Goal: Transaction & Acquisition: Purchase product/service

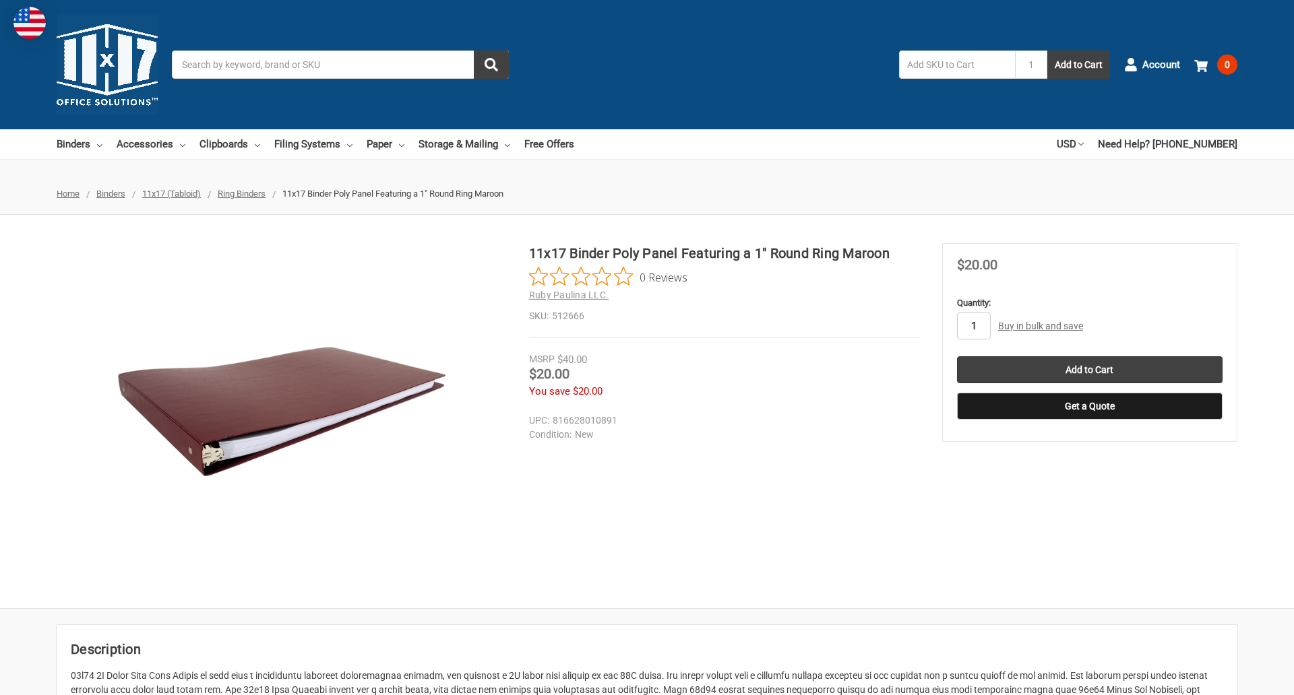
click at [973, 326] on input "1" at bounding box center [974, 326] width 34 height 27
type input "4"
click at [1089, 406] on button "Get a Quote" at bounding box center [1089, 406] width 265 height 27
click at [1089, 370] on input "Add to Cart" at bounding box center [1089, 369] width 265 height 27
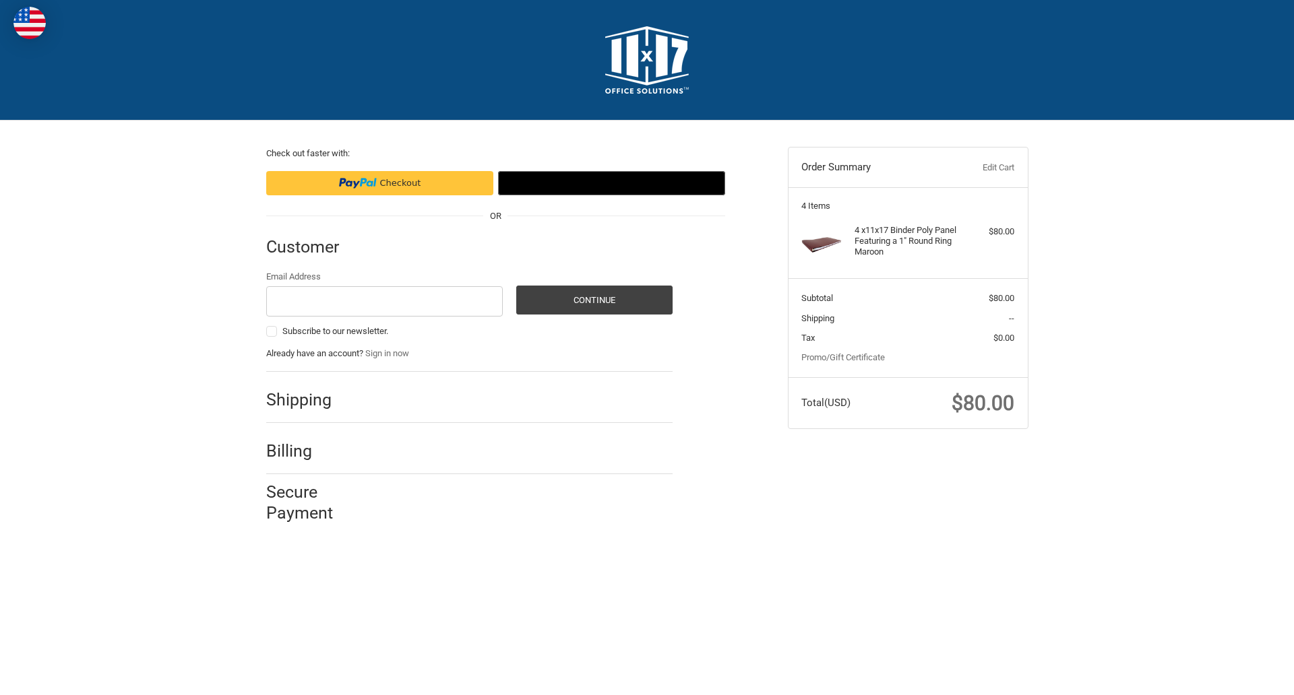
click at [384, 301] on input "Email Address" at bounding box center [384, 301] width 237 height 30
type input "reflectiz@bigcommerce.com"
click at [594, 300] on button "Continue" at bounding box center [594, 300] width 156 height 29
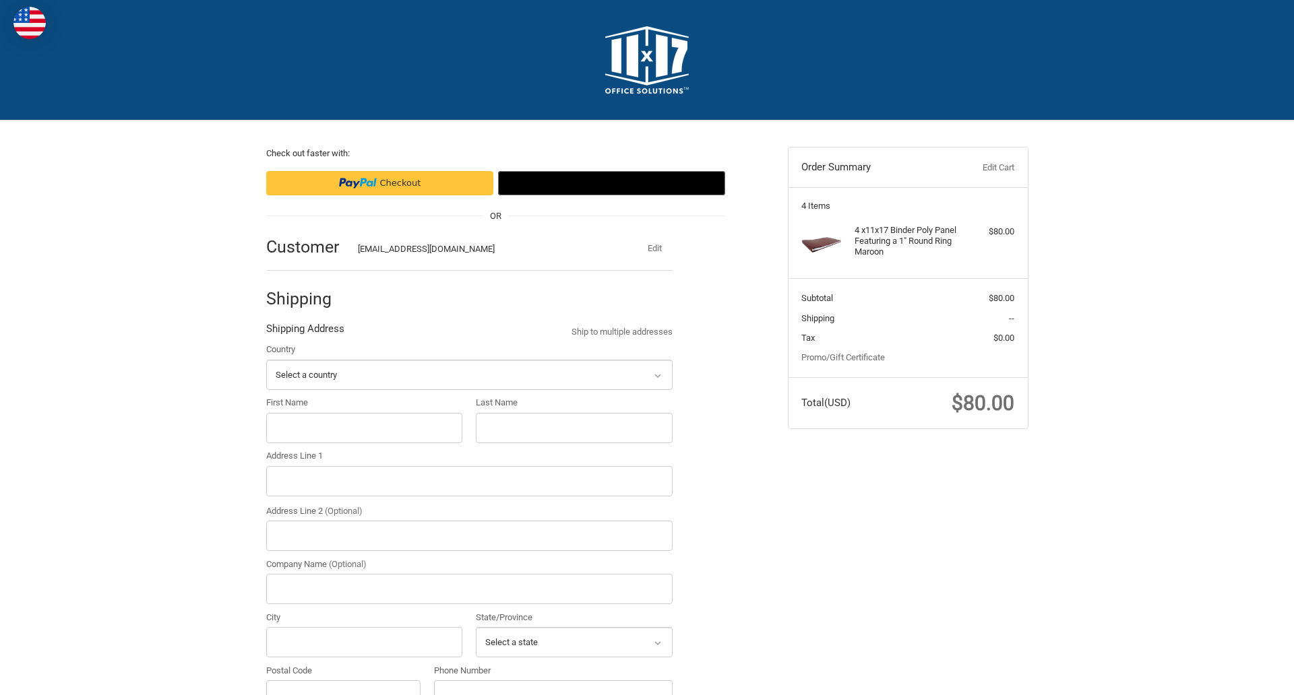
select select "US"
click at [364, 428] on input "First Name" at bounding box center [364, 428] width 197 height 30
type input "reflectiz"
click at [573, 428] on input "Last Name" at bounding box center [574, 428] width 197 height 30
type input "bigcommerce"
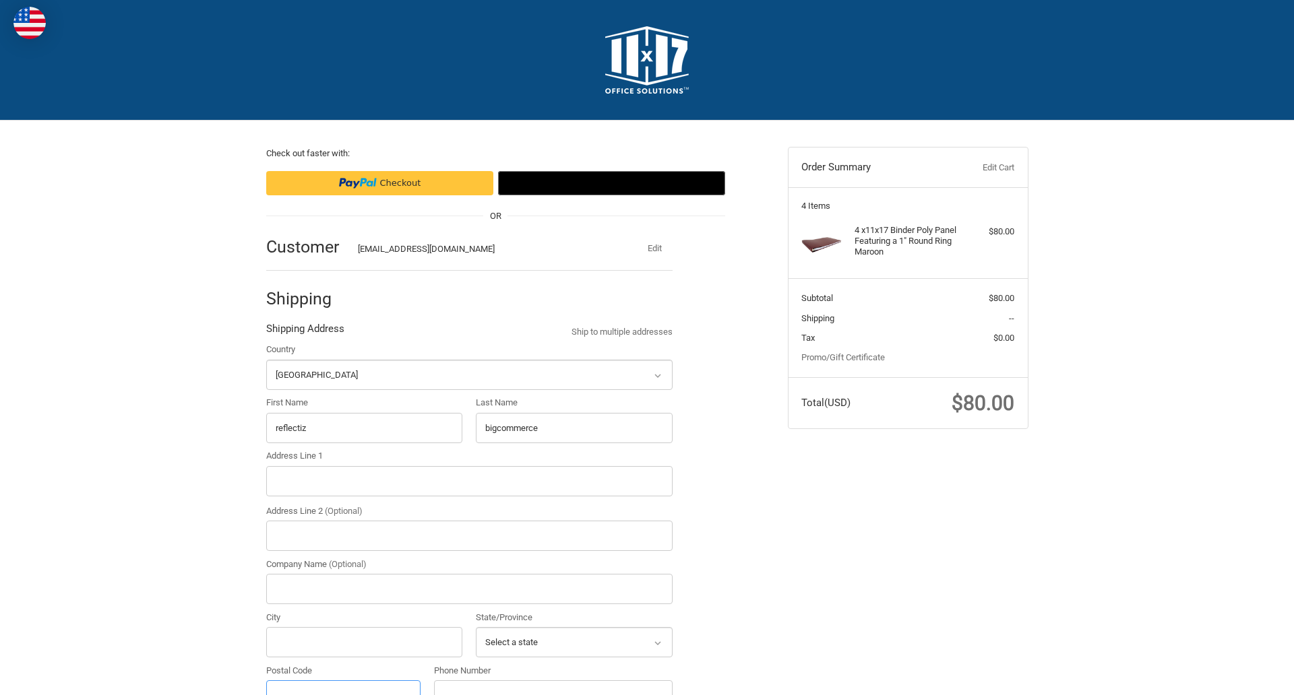
click at [343, 681] on input "Postal Code" at bounding box center [343, 696] width 155 height 30
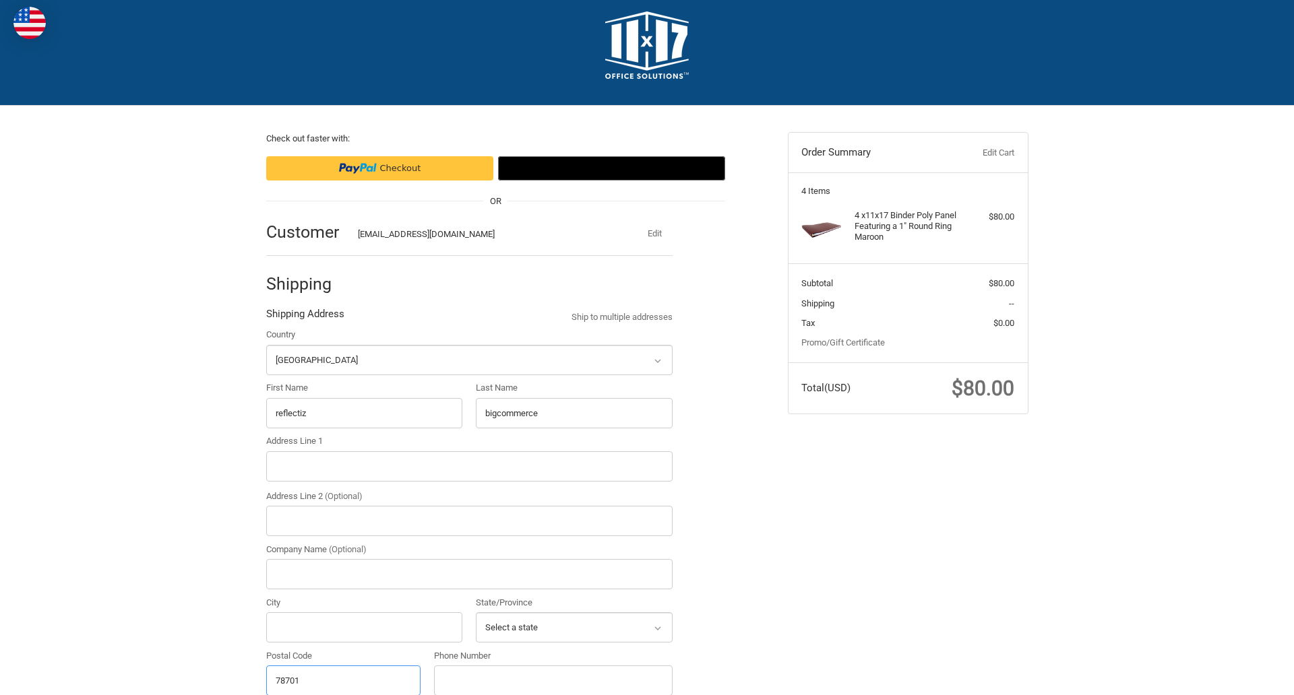
click at [343, 680] on input "78701" at bounding box center [343, 681] width 155 height 30
type input "78701"
click at [469, 466] on input "Address Line 1" at bounding box center [469, 466] width 406 height 30
type input "11305 4 Points Dr Building 2, Suite 100"
click at [305, 317] on legend "Shipping Address" at bounding box center [305, 318] width 78 height 22
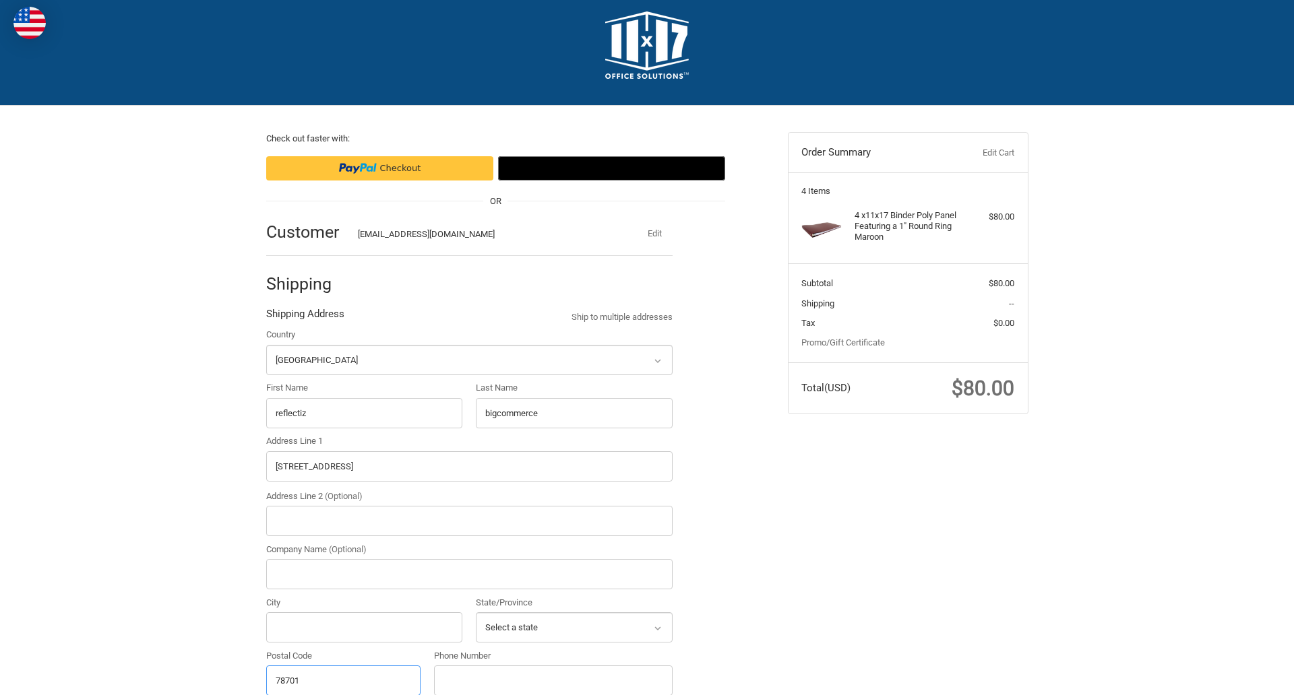
click at [343, 680] on input "78701" at bounding box center [343, 681] width 155 height 30
type input "78701"
select select "TX"
click at [469, 521] on input "Address Line 2 (Optional)" at bounding box center [469, 521] width 406 height 30
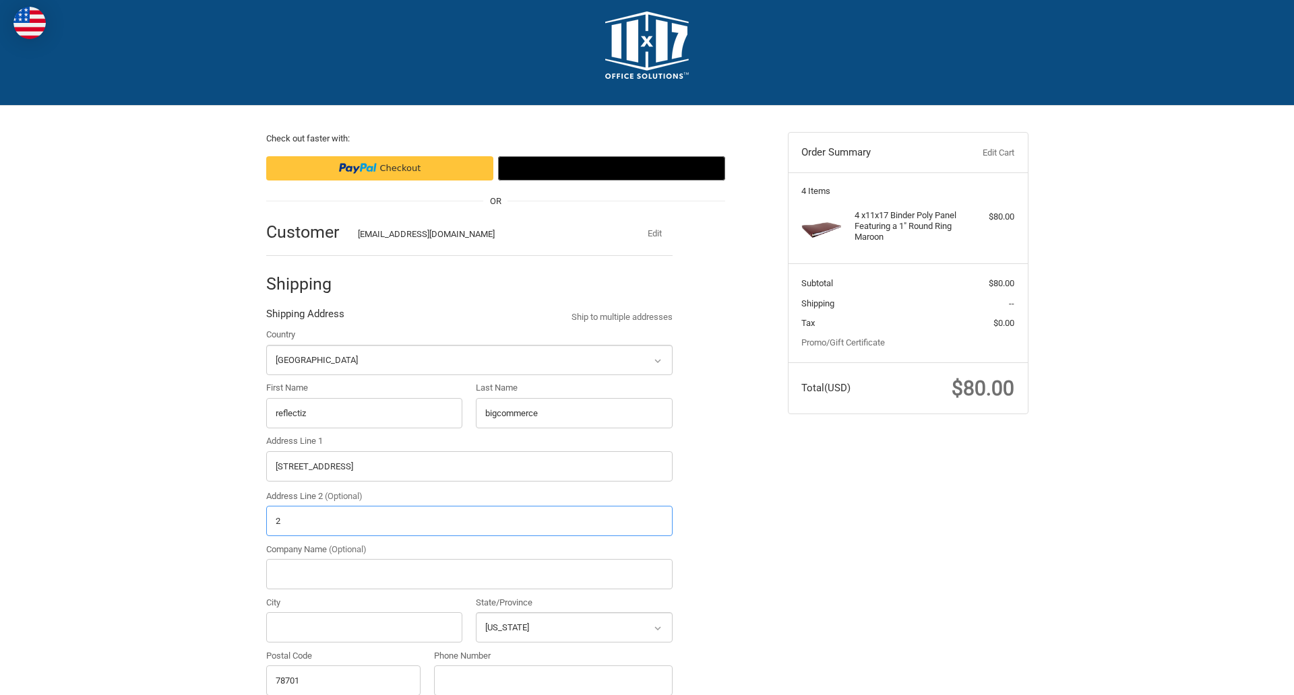
type input "2"
click at [364, 627] on input "City" at bounding box center [364, 628] width 197 height 30
click at [364, 627] on input "Austin" at bounding box center [364, 628] width 197 height 30
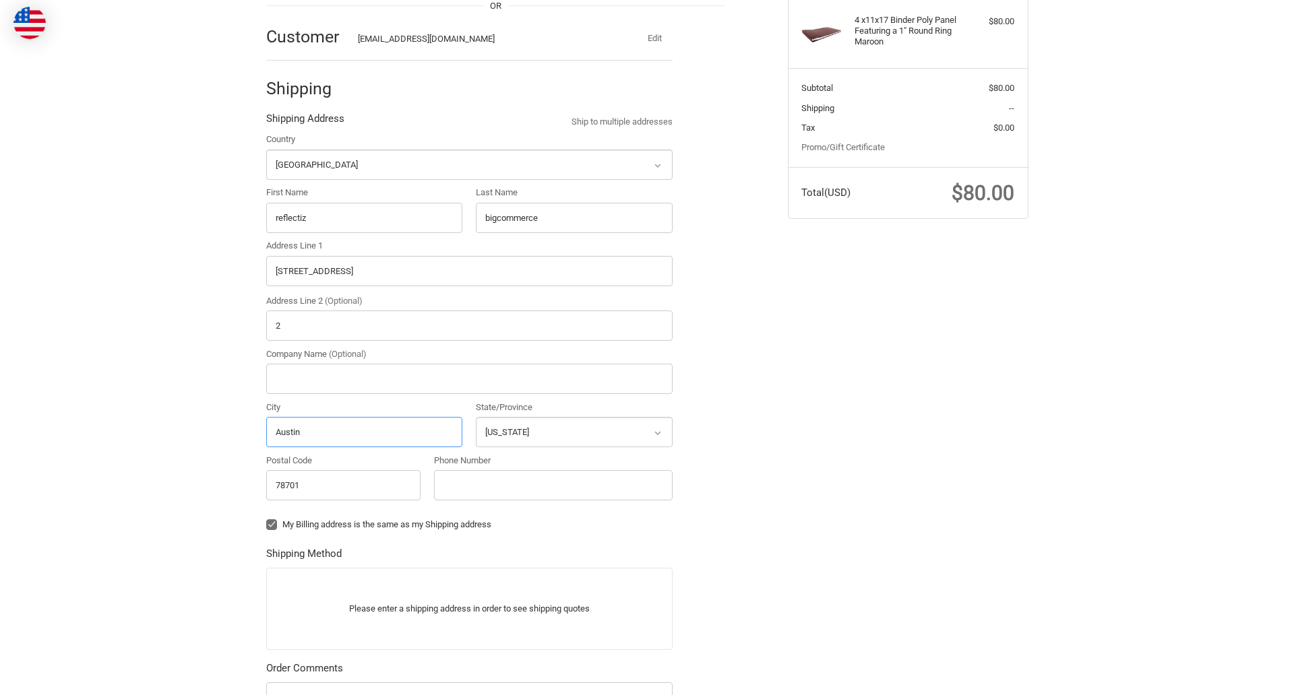
scroll to position [420, 0]
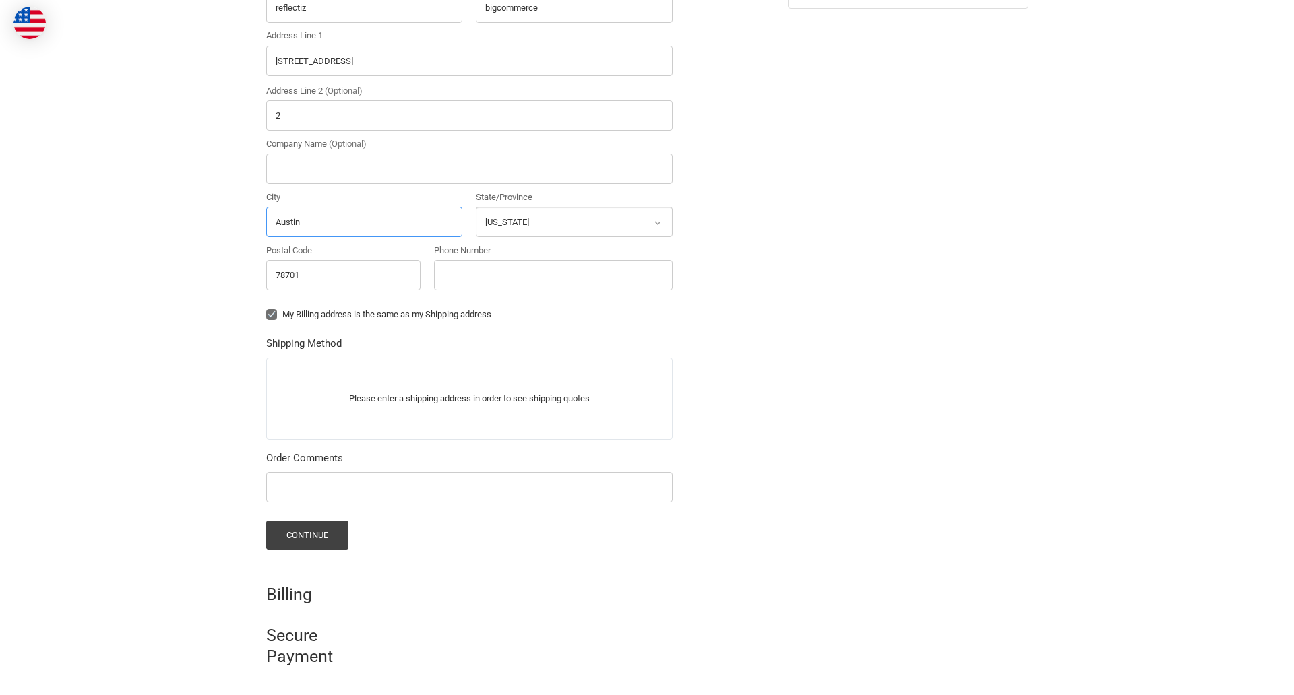
type input "Austin"
click at [553, 275] on input "Phone Number" at bounding box center [553, 275] width 239 height 30
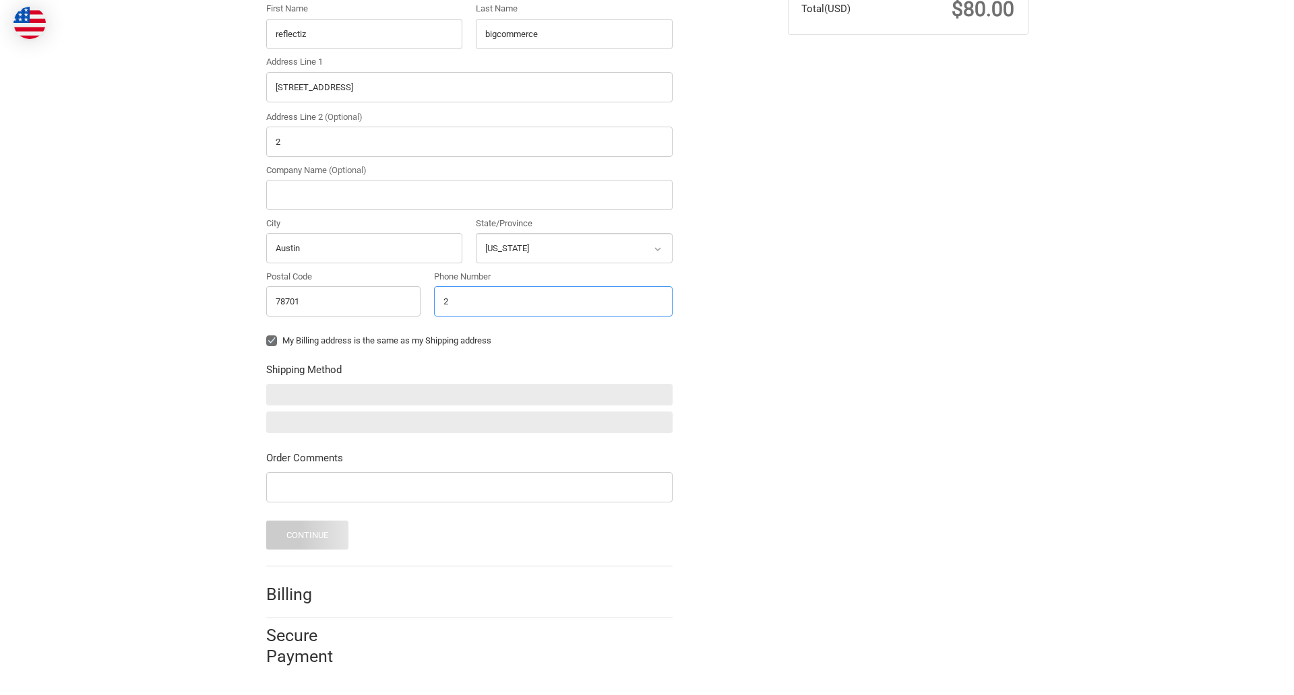
scroll to position [394, 0]
type input "2025550150"
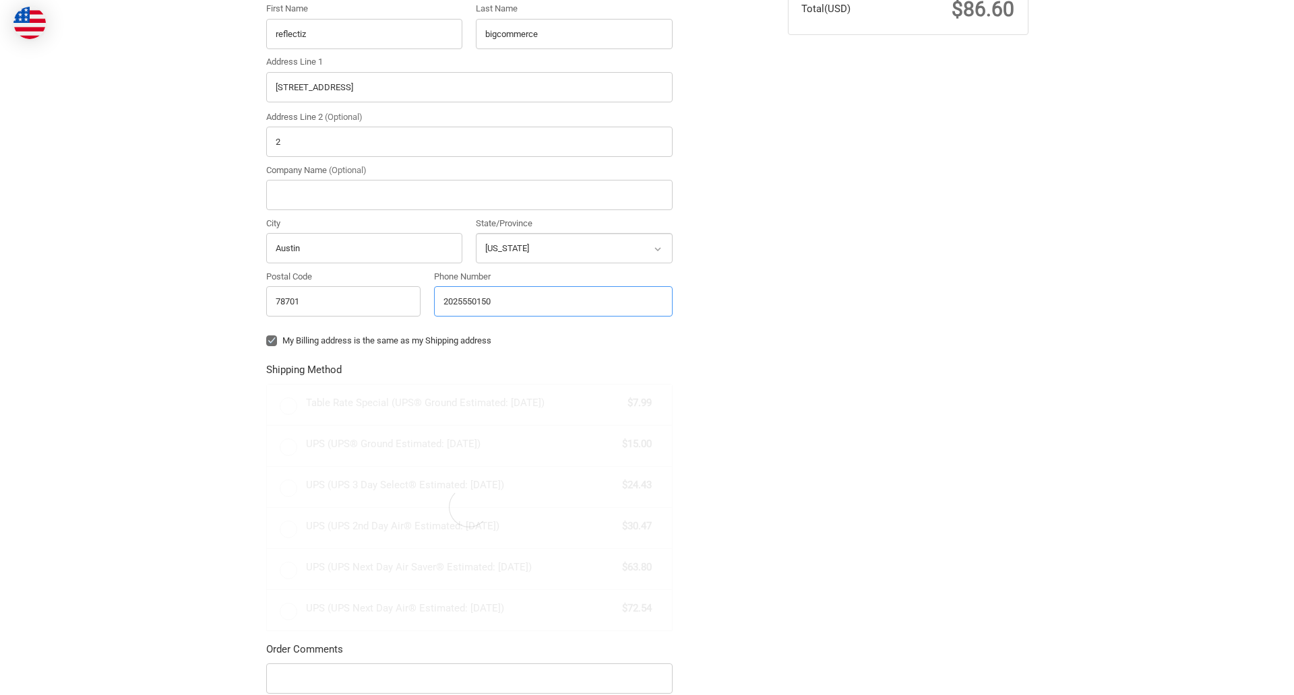
scroll to position [420, 0]
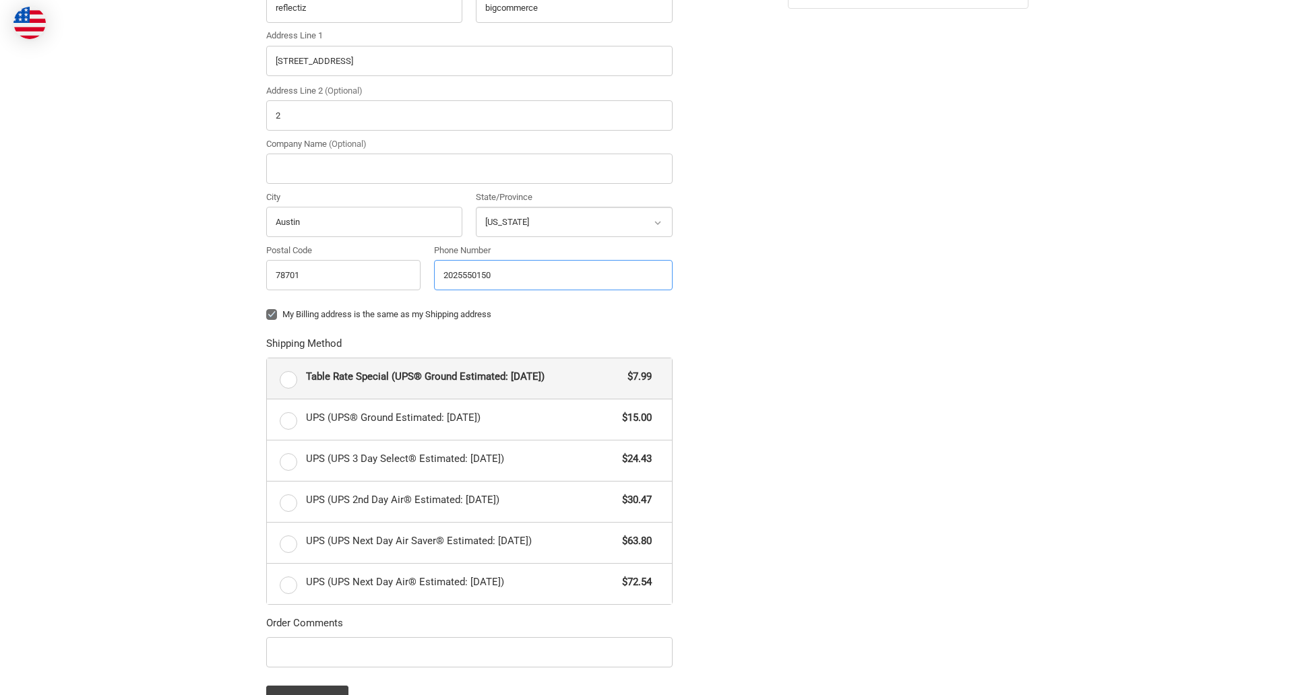
radio input "true"
type input "2025550150"
click at [469, 168] on input "Company Name (Optional)" at bounding box center [469, 169] width 406 height 30
type input "bigcommerce"
click at [266, 325] on form "Country Select a country Afghanistan Åland Islands Albania Algeria American Sam…" at bounding box center [469, 319] width 406 height 792
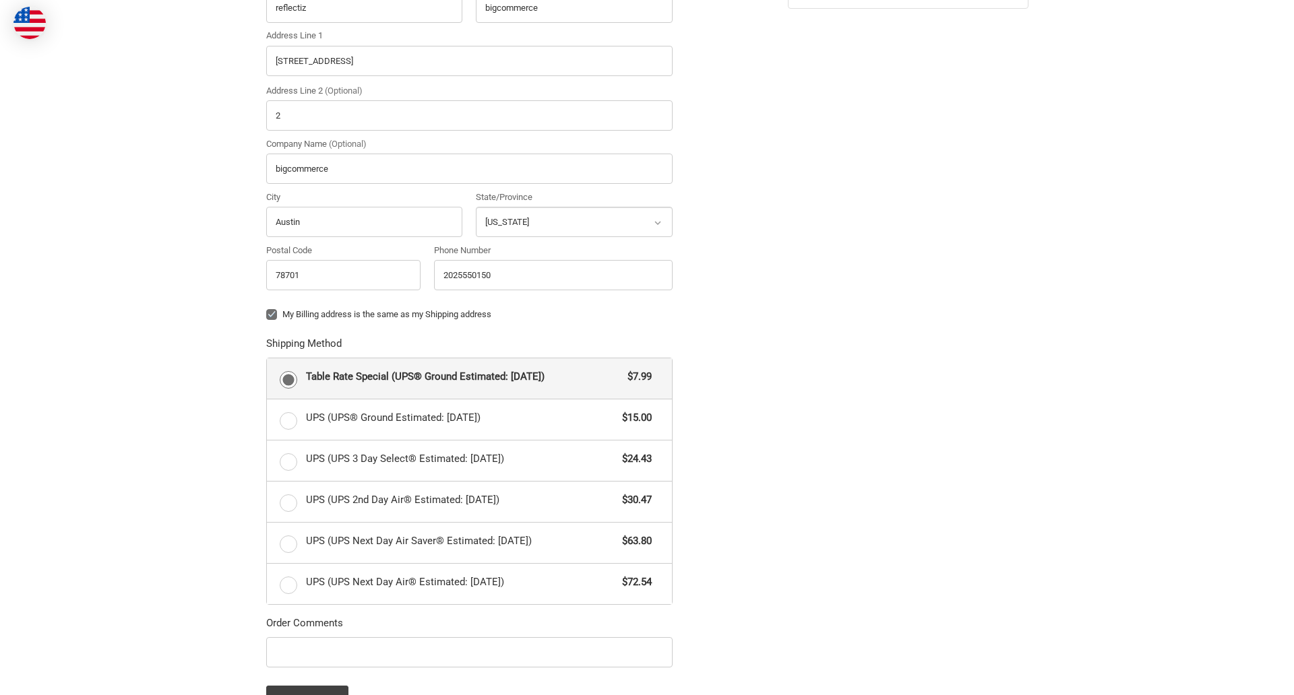
click at [266, 670] on form "Country Select a country Afghanistan Åland Islands Albania Algeria American Sam…" at bounding box center [469, 319] width 406 height 792
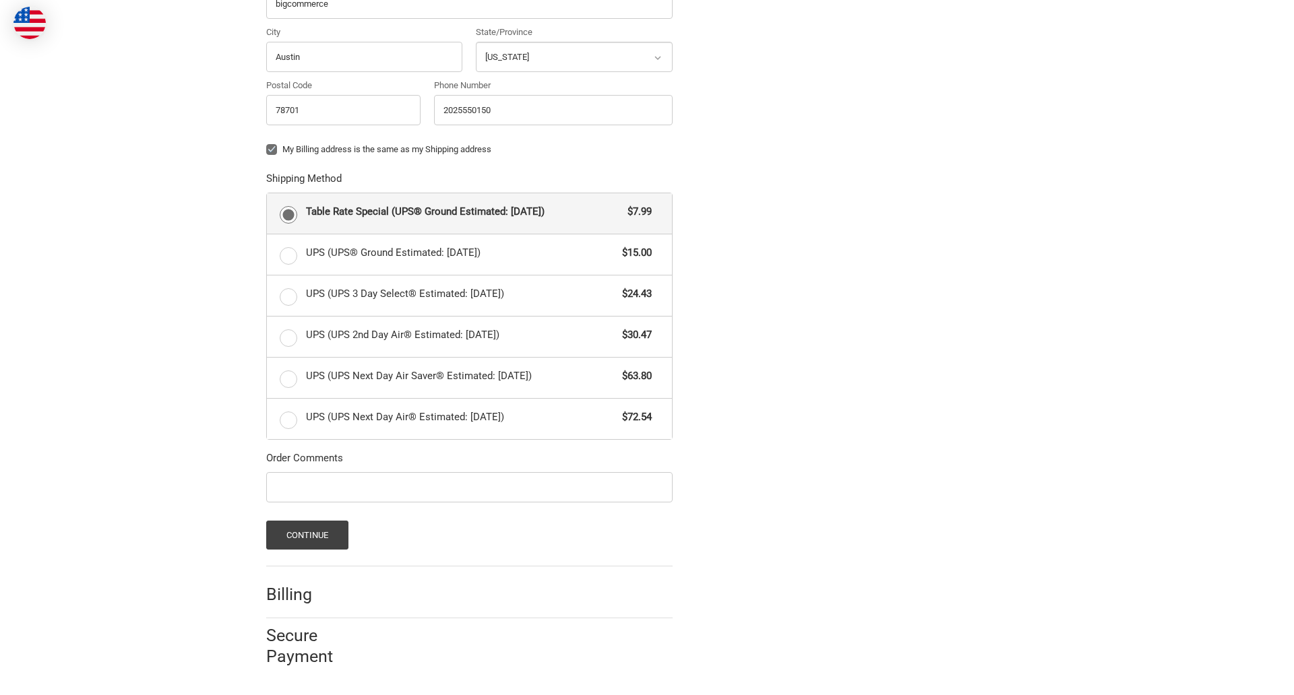
click at [469, 213] on span "Table Rate Special (UPS® Ground Estimated: Thu, Aug 28)" at bounding box center [463, 211] width 315 height 15
click at [268, 194] on input "Table Rate Special (UPS® Ground Estimated: Thu, Aug 28) $7.99" at bounding box center [267, 193] width 1 height 1
click at [307, 535] on button "Continue" at bounding box center [307, 535] width 83 height 29
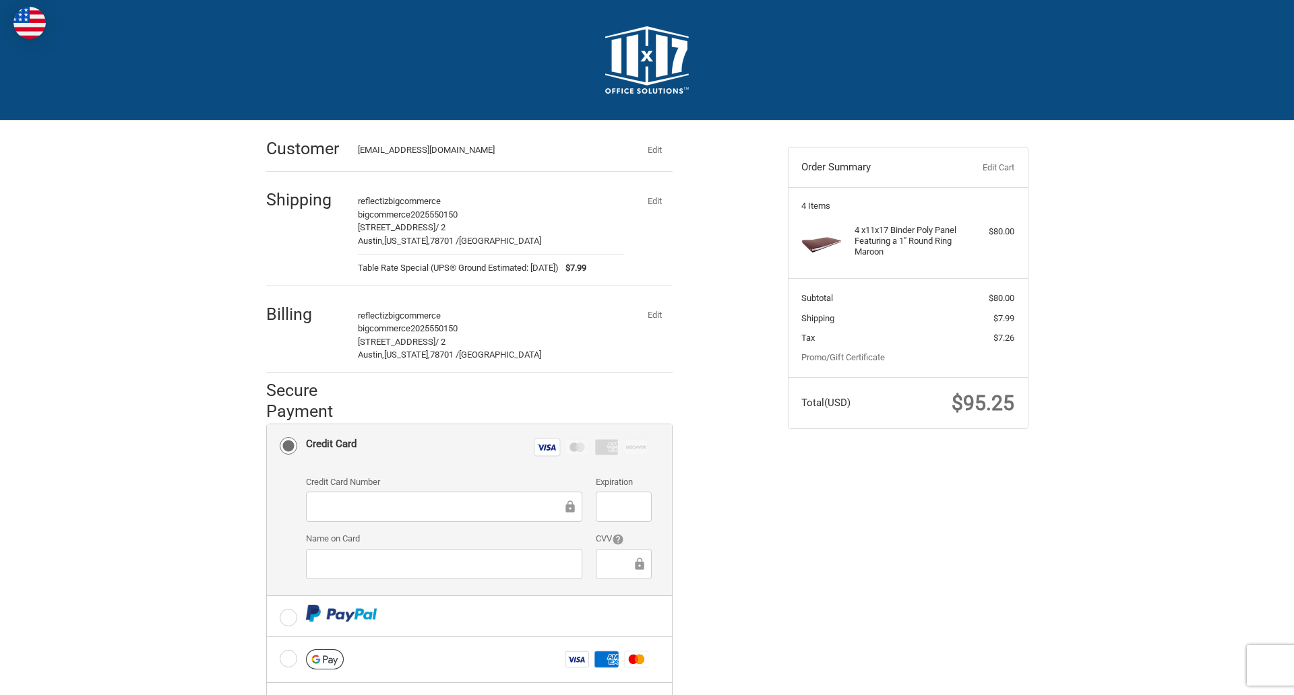
scroll to position [216, 0]
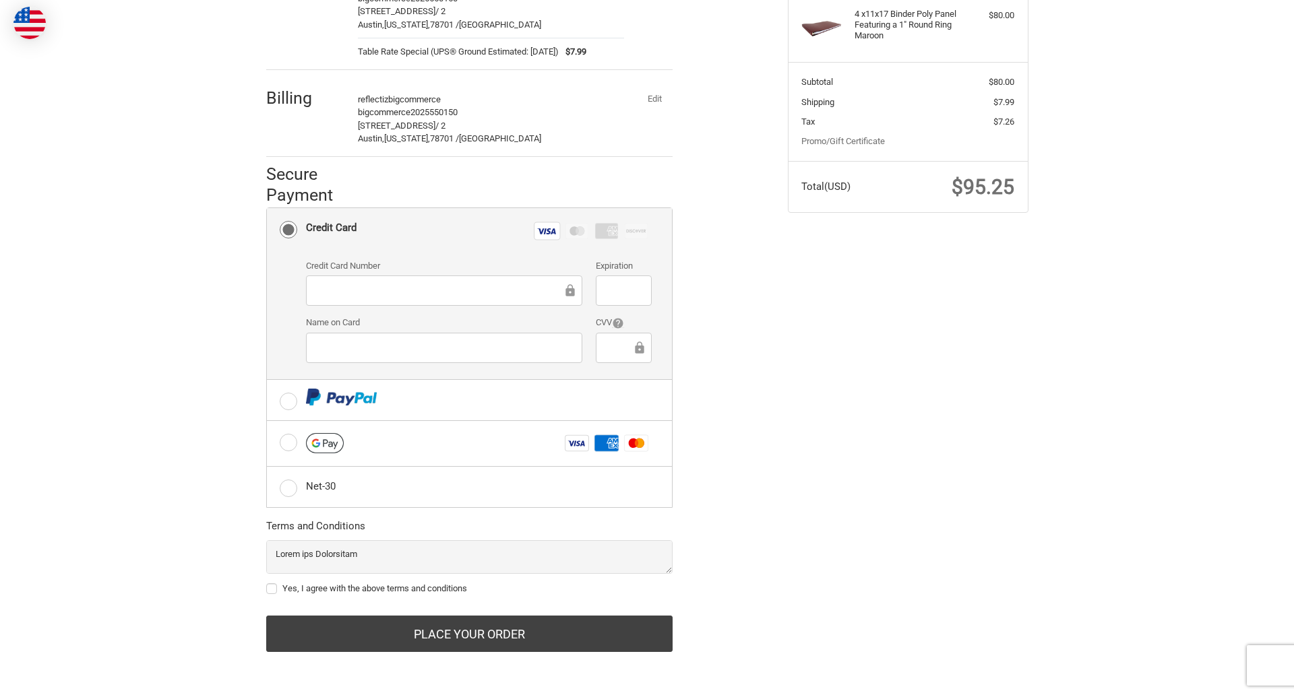
click at [469, 589] on label "Yes, I agree with the above terms and conditions" at bounding box center [469, 589] width 406 height 11
click at [267, 583] on input "Yes, I agree with the above terms and conditions" at bounding box center [266, 582] width 1 height 1
checkbox input "true"
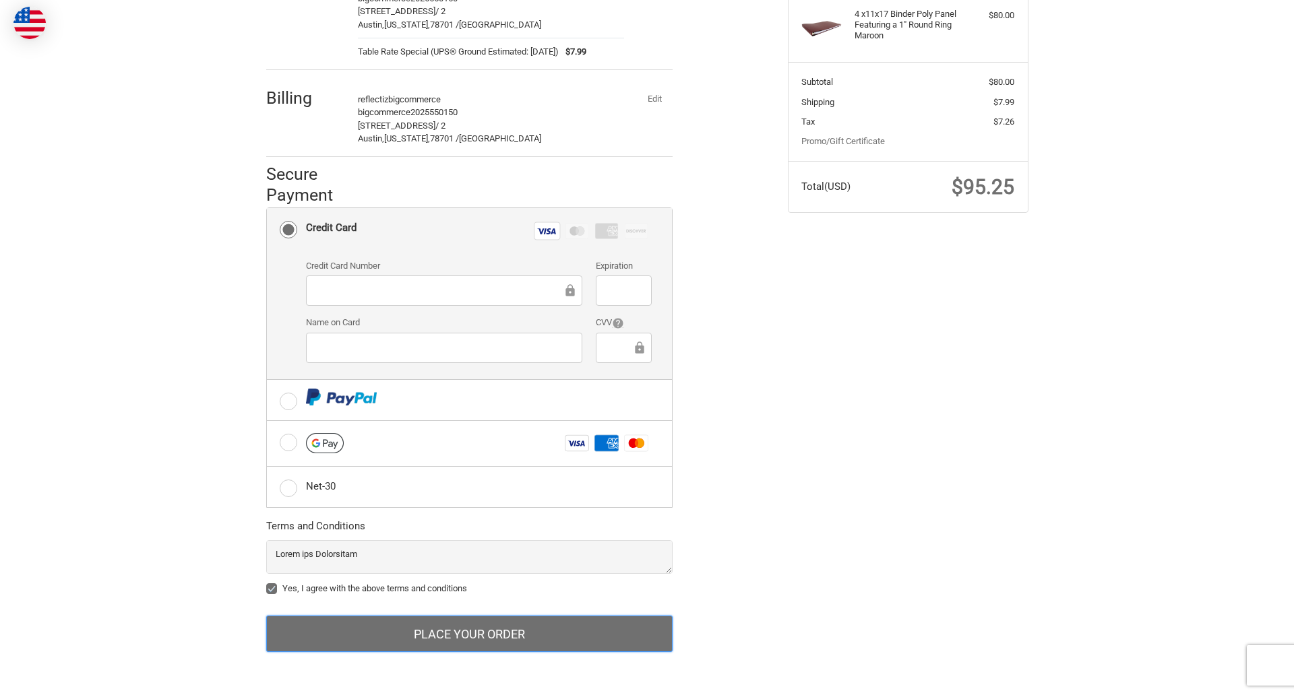
click at [469, 634] on button "Place Your Order" at bounding box center [469, 634] width 406 height 36
